Goal: Task Accomplishment & Management: Manage account settings

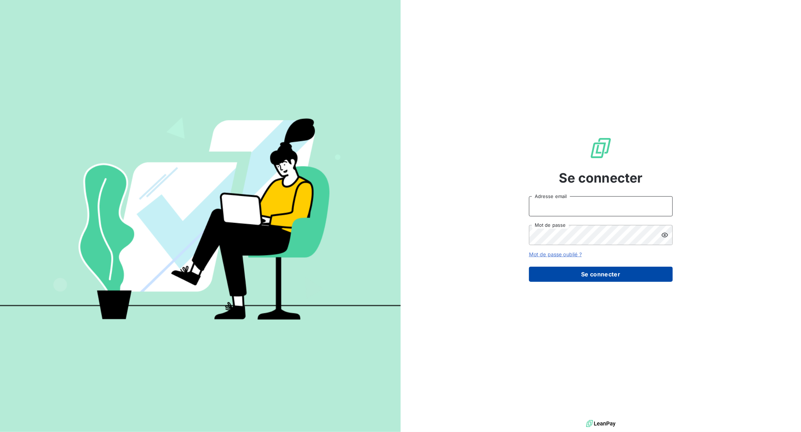
type input "[EMAIL_ADDRESS][DOMAIN_NAME]"
click at [594, 275] on button "Se connecter" at bounding box center [601, 274] width 144 height 15
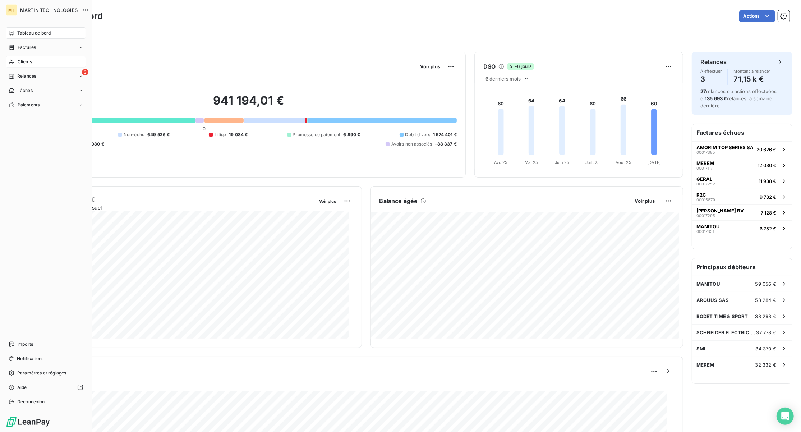
click at [18, 62] on span "Clients" at bounding box center [25, 62] width 14 height 6
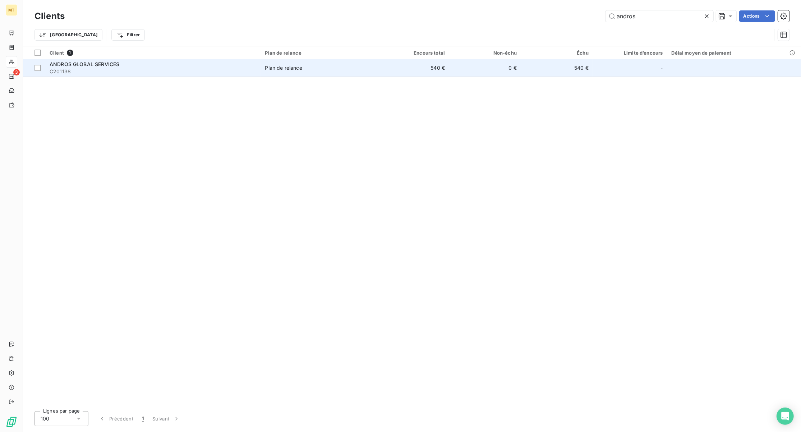
type input "andros"
click at [99, 65] on span "ANDROS GLOBAL SERVICES" at bounding box center [85, 64] width 70 height 6
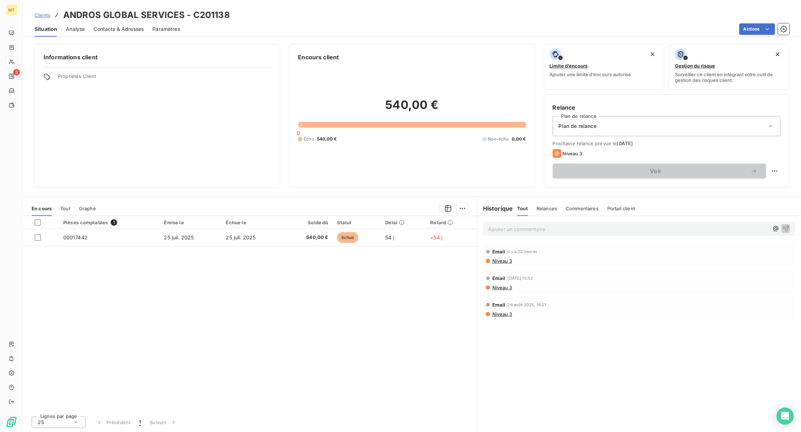
click at [137, 29] on span "Contacts & Adresses" at bounding box center [118, 29] width 50 height 7
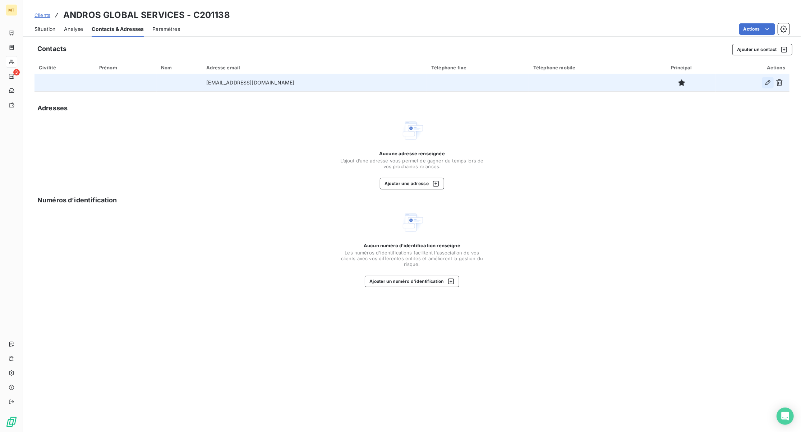
click at [766, 84] on icon "button" at bounding box center [767, 82] width 5 height 5
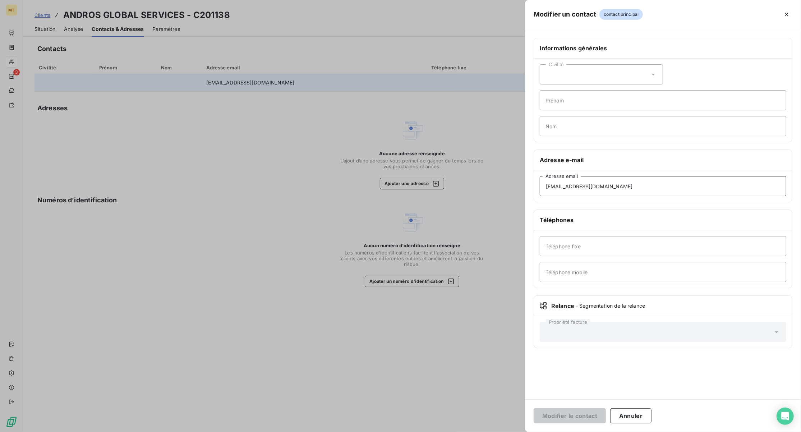
drag, startPoint x: 652, startPoint y: 189, endPoint x: 455, endPoint y: 194, distance: 196.9
click at [455, 431] on div "Modifier un contact contact principal Informations générales Civilité Prénom No…" at bounding box center [400, 432] width 801 height 0
paste input "[DOMAIN_NAME]"
type input "[EMAIL_ADDRESS][DOMAIN_NAME]"
click at [579, 416] on button "Modifier le contact" at bounding box center [569, 415] width 72 height 15
